Goal: Navigation & Orientation: Find specific page/section

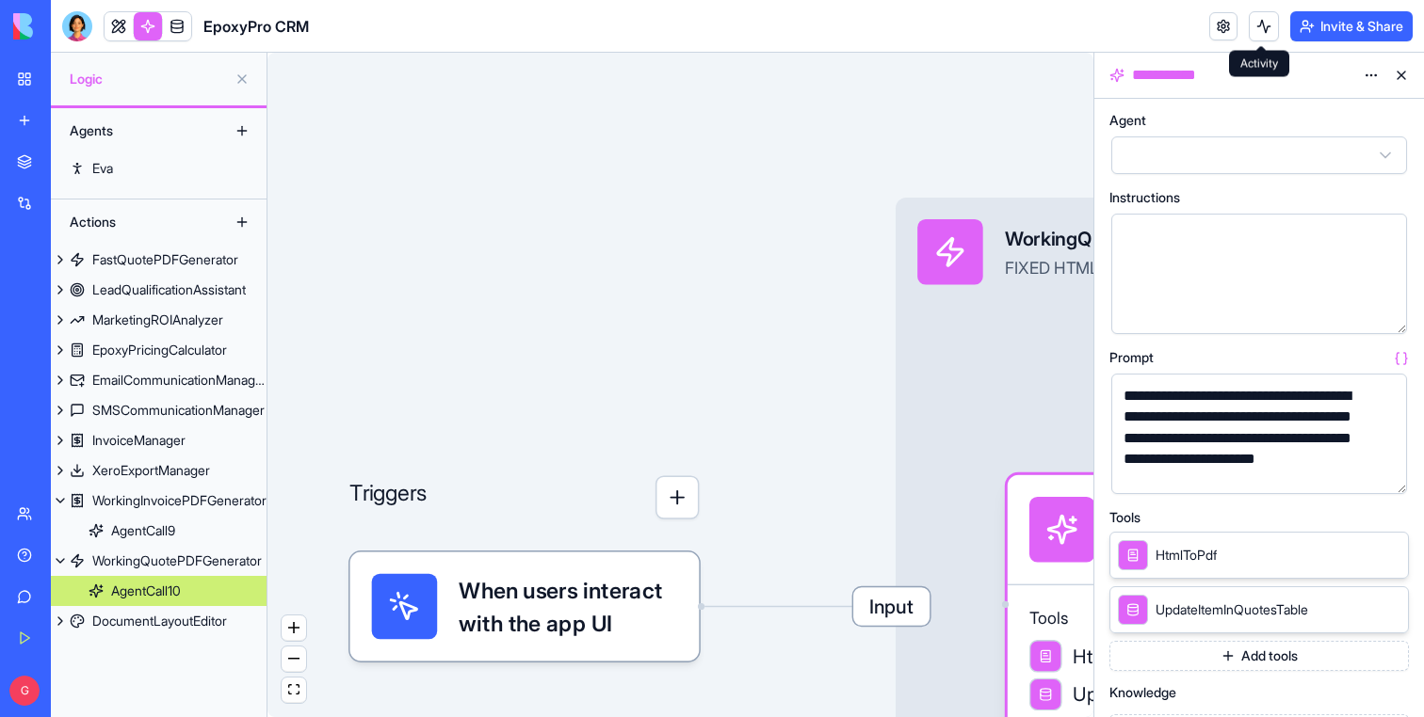
scroll to position [497, 0]
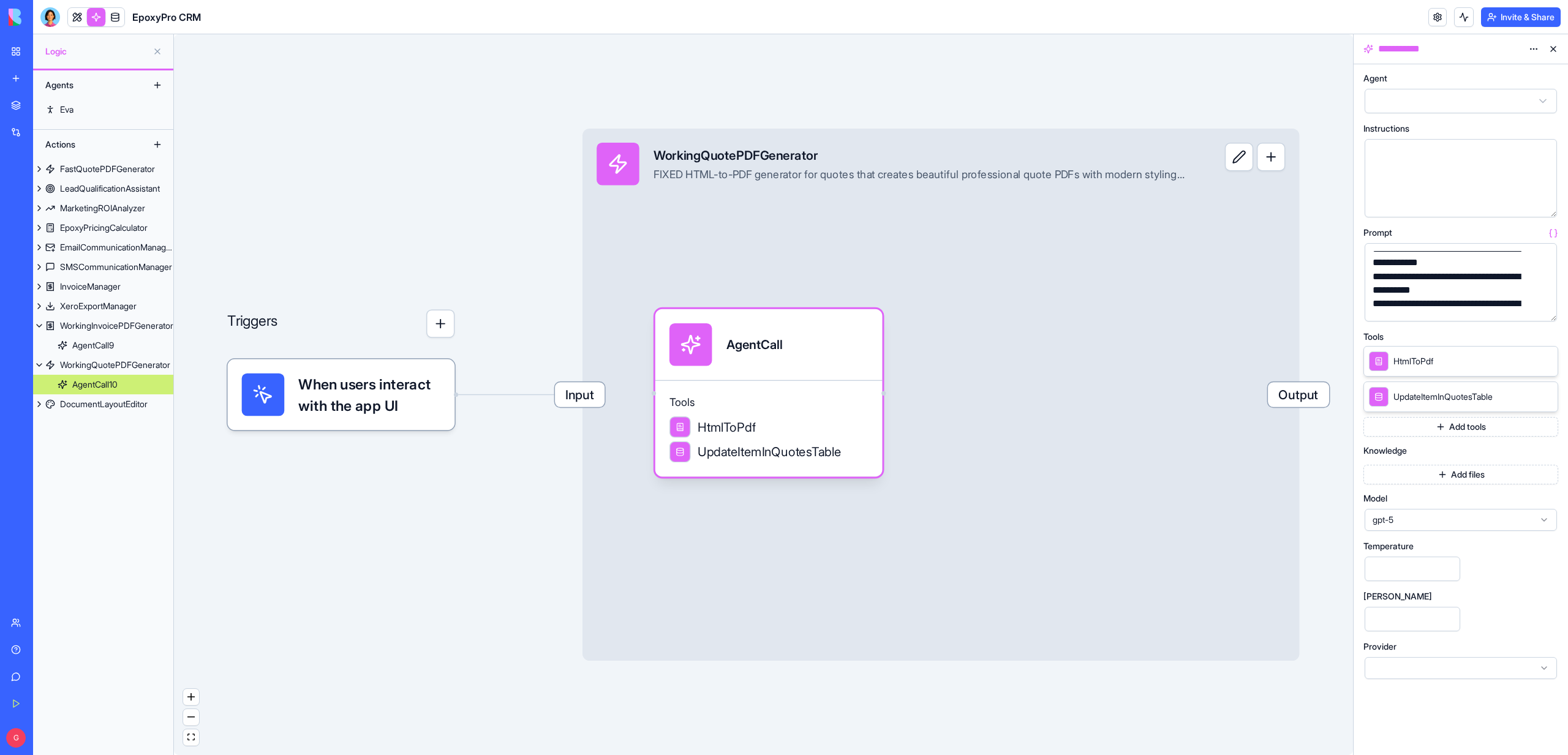
scroll to position [323, 0]
